Goal: Information Seeking & Learning: Compare options

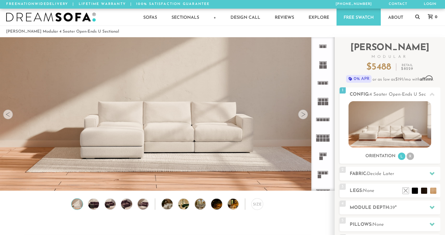
scroll to position [6768, 445]
click at [409, 157] on li "R" at bounding box center [410, 156] width 7 height 7
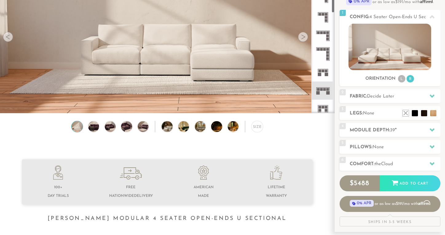
scroll to position [154, 0]
click at [325, 69] on rect at bounding box center [326, 69] width 3 height 3
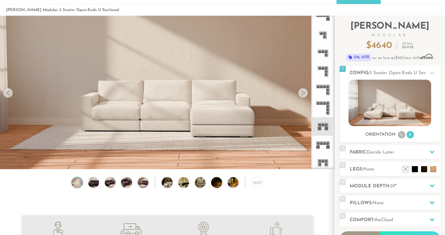
scroll to position [20, 0]
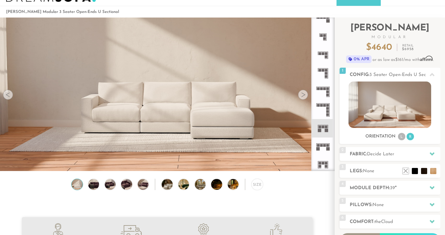
click at [320, 129] on rect at bounding box center [319, 130] width 3 height 3
click at [303, 98] on div at bounding box center [303, 95] width 10 height 10
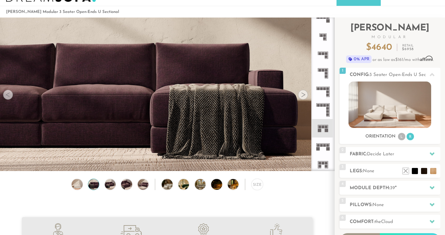
click at [303, 98] on div at bounding box center [303, 95] width 10 height 10
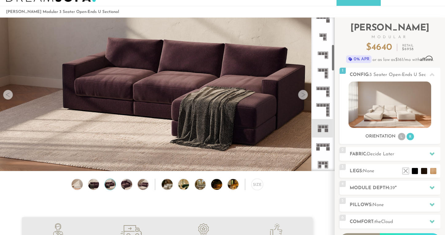
click at [326, 126] on rect at bounding box center [326, 127] width 3 height 3
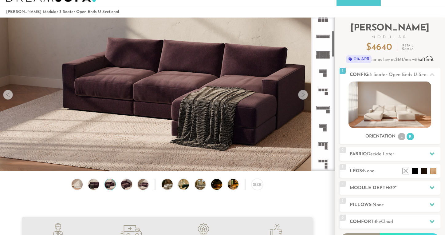
scroll to position [0, 0]
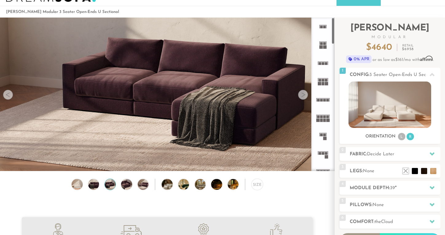
click at [321, 68] on icon at bounding box center [323, 63] width 18 height 18
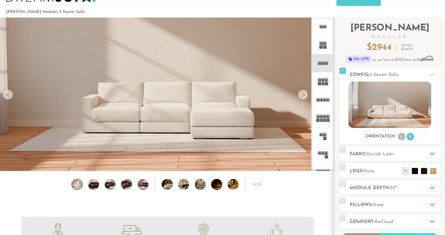
click at [324, 50] on icon at bounding box center [323, 45] width 18 height 18
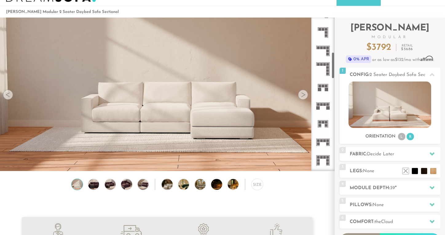
scroll to position [200, 0]
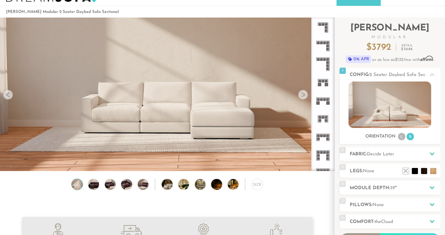
click at [326, 83] on rect at bounding box center [326, 84] width 3 height 3
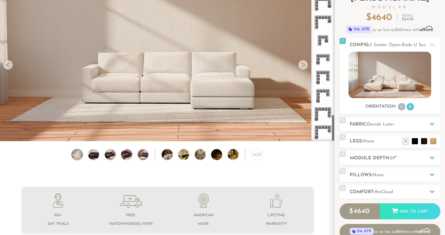
scroll to position [54, 0]
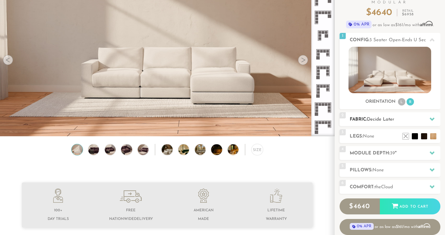
click at [413, 120] on h2 "Fabric: Decide Later" at bounding box center [395, 119] width 91 height 7
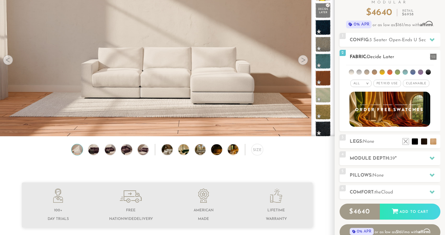
click at [381, 57] on span "Decide Later" at bounding box center [380, 57] width 27 height 5
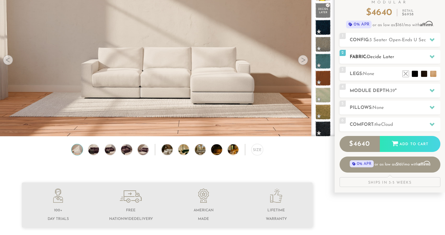
click at [381, 57] on span "Decide Later" at bounding box center [380, 57] width 27 height 5
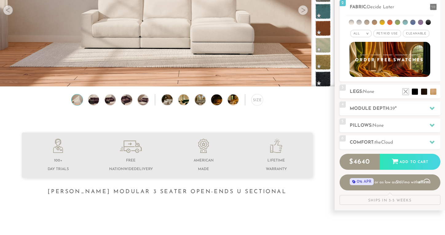
scroll to position [107, 0]
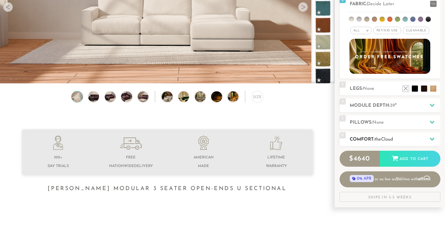
click at [405, 143] on div "6 Comfort: the Cloud soft" at bounding box center [390, 139] width 101 height 14
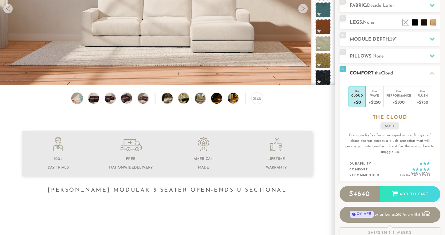
scroll to position [0, 0]
